Goal: Find contact information: Find contact information

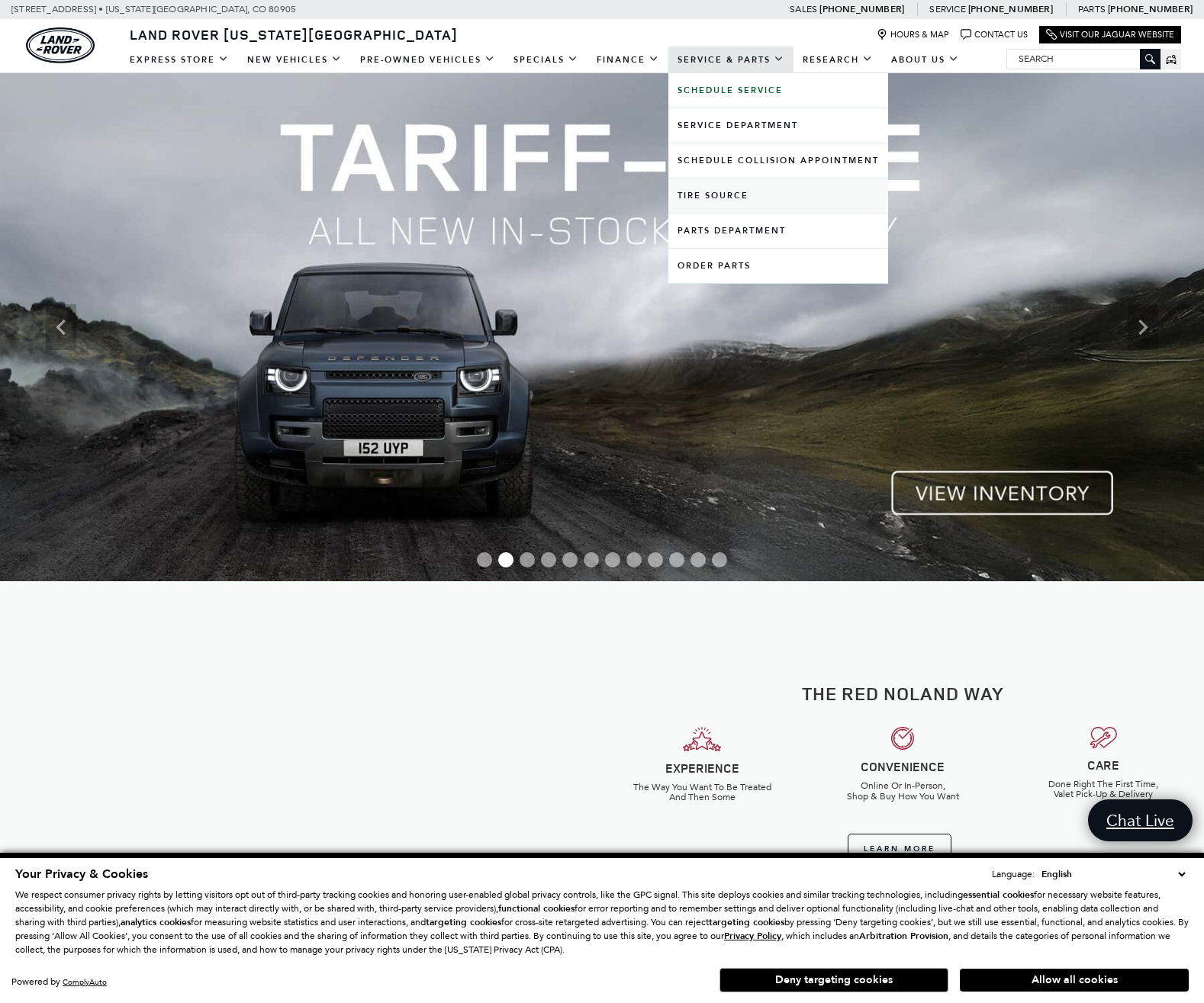
click at [733, 192] on link "Tire Source" at bounding box center [777, 196] width 220 height 34
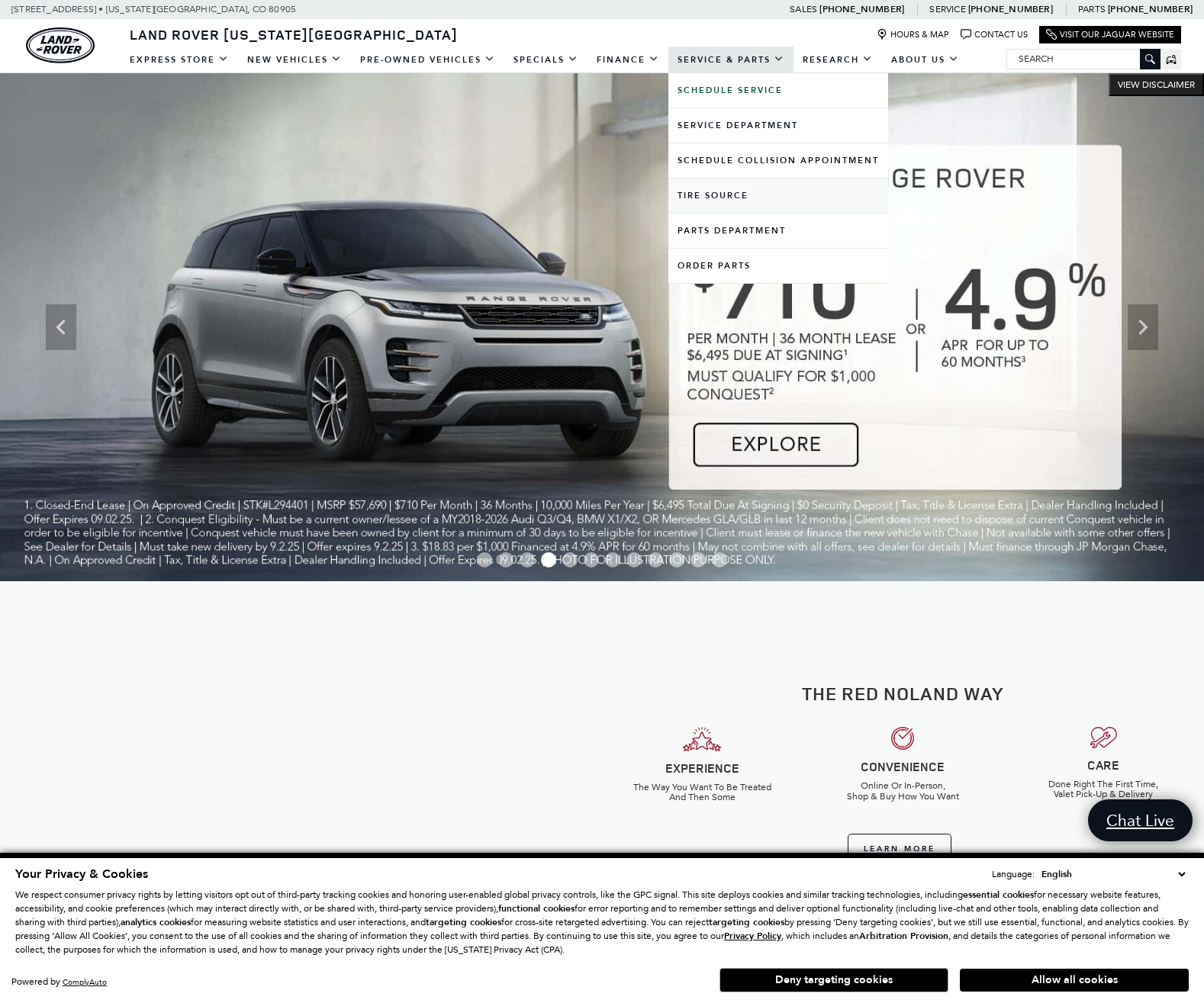
click at [748, 192] on link "Tire Source" at bounding box center [777, 196] width 220 height 34
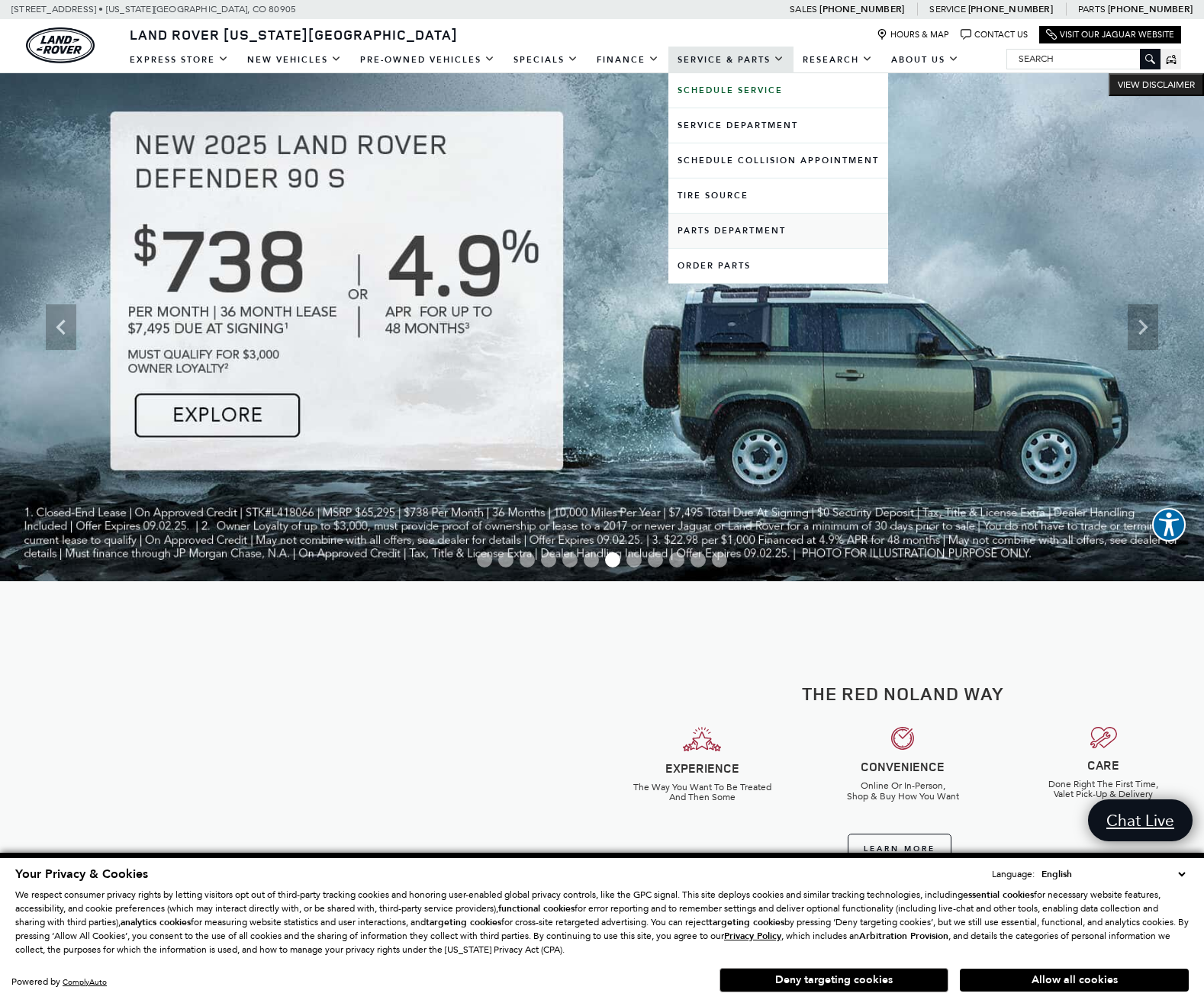
click at [756, 225] on link "Parts Department" at bounding box center [777, 231] width 220 height 34
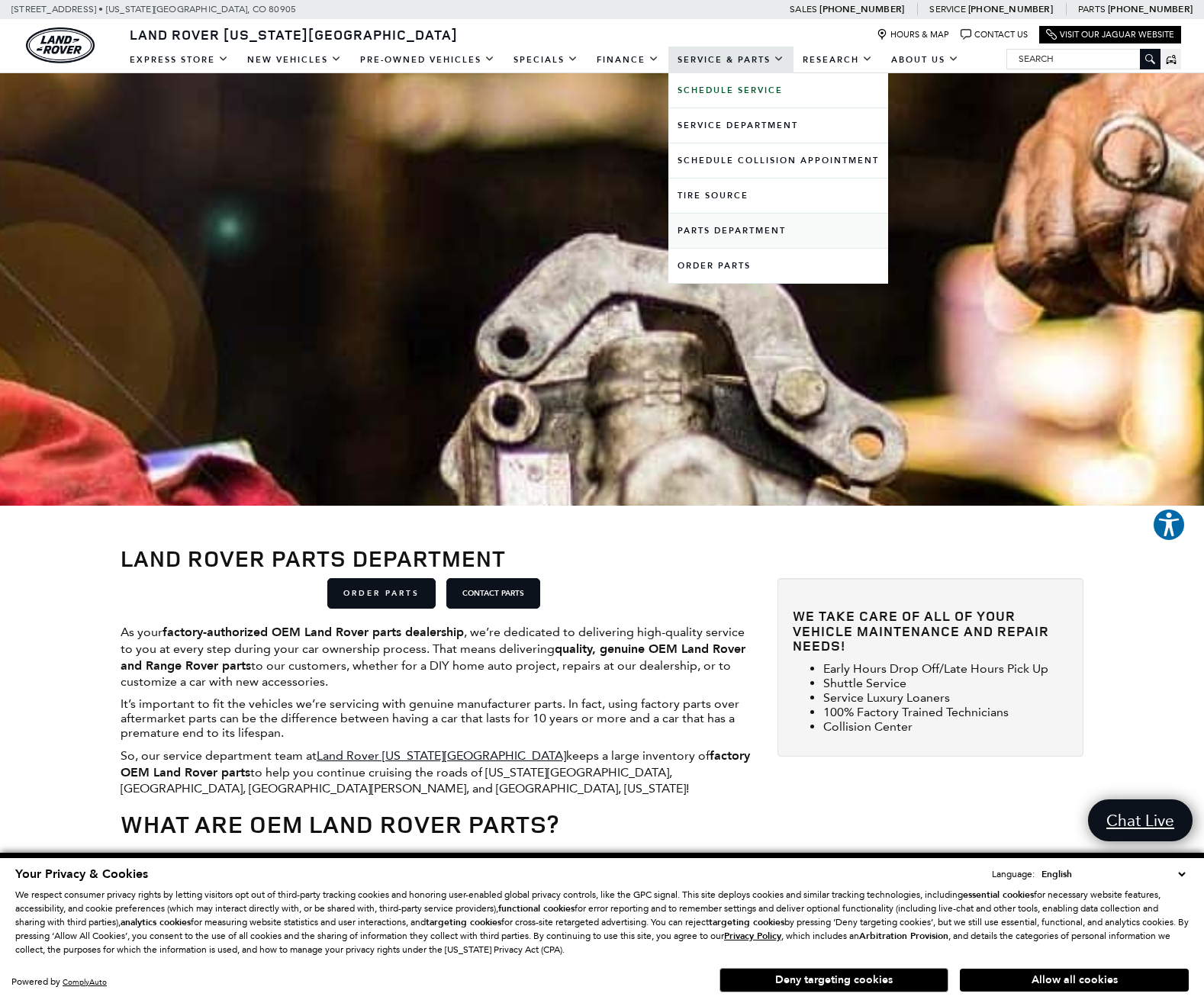
click at [726, 234] on link "Parts Department" at bounding box center [777, 231] width 220 height 34
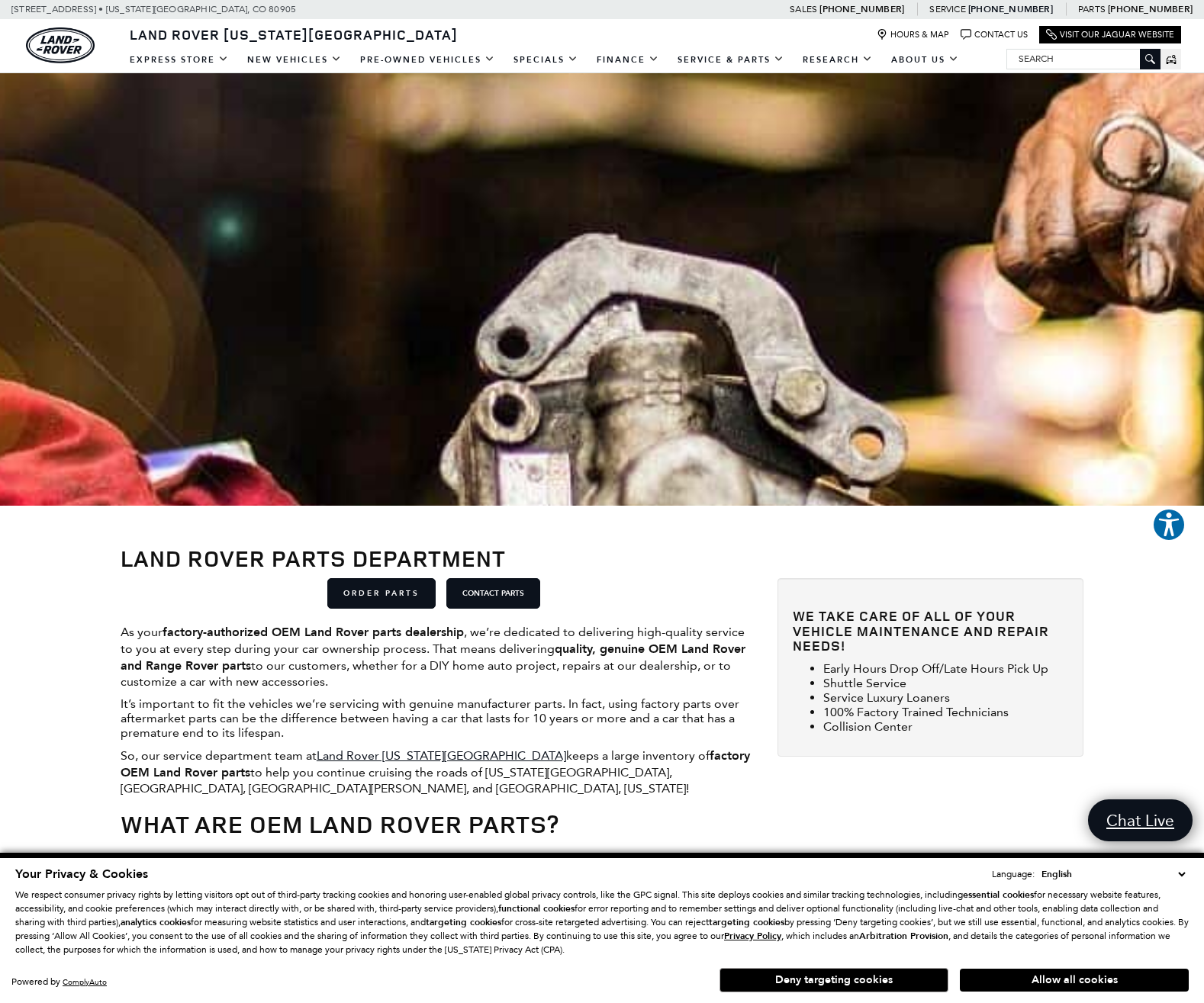
click at [1053, 9] on link "Call service Phone Number 719-302-1000" at bounding box center [1010, 9] width 85 height 12
